Goal: Browse casually

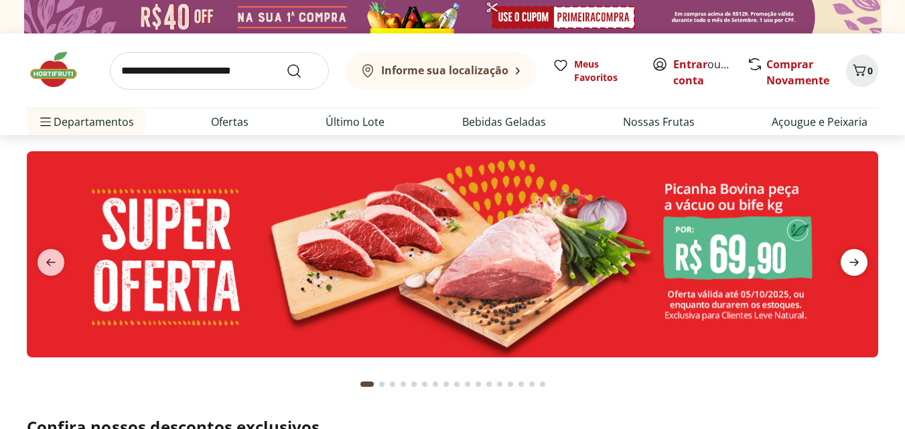
click at [851, 264] on icon "next" at bounding box center [854, 262] width 16 height 16
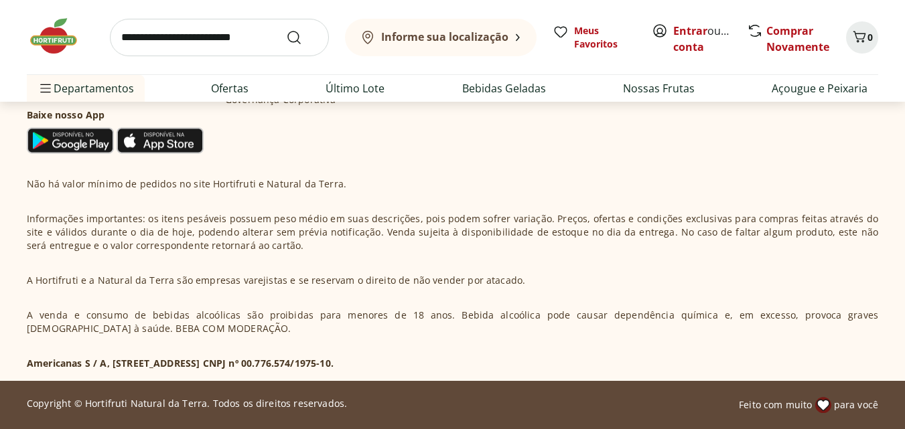
scroll to position [4169, 0]
